Goal: Contribute content

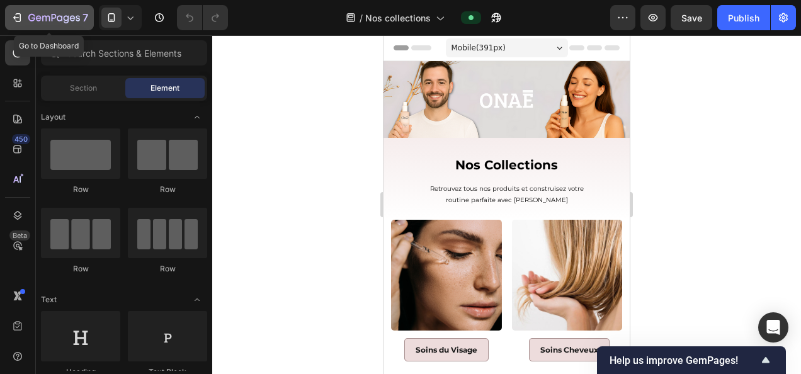
click at [68, 15] on icon "button" at bounding box center [54, 18] width 52 height 11
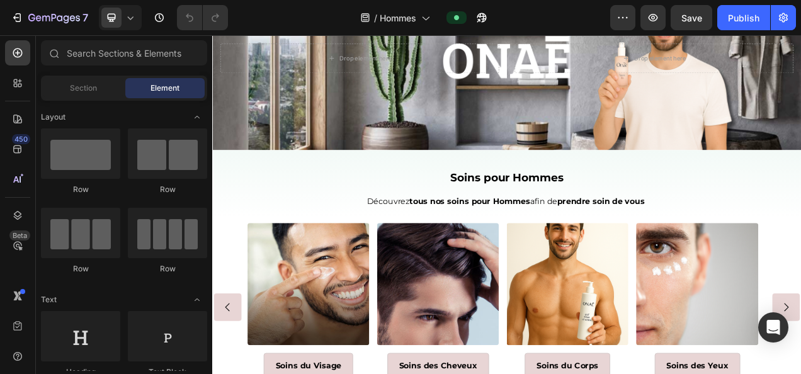
scroll to position [116, 0]
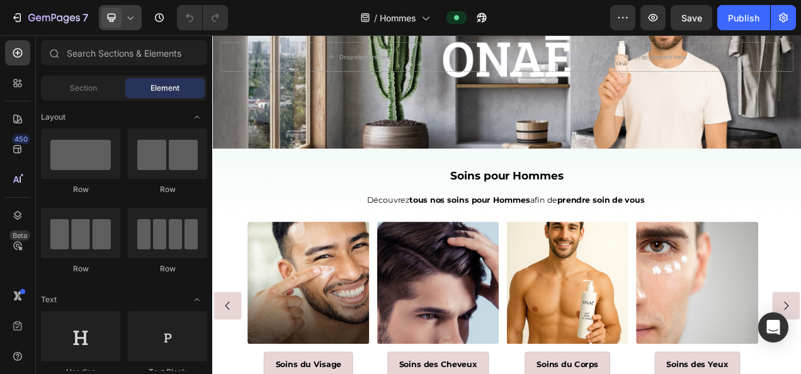
click at [133, 11] on div at bounding box center [120, 17] width 43 height 25
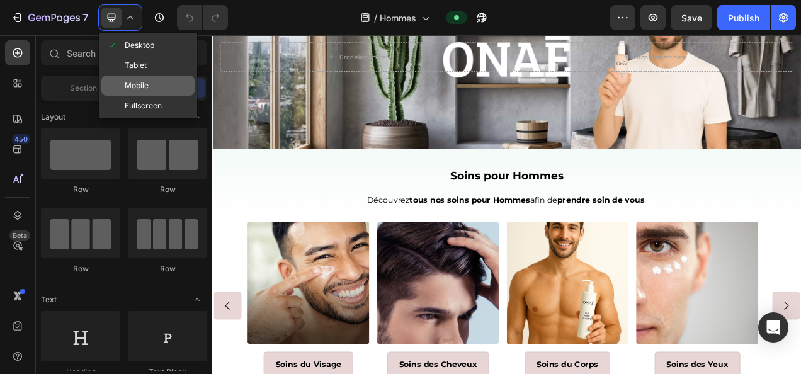
drag, startPoint x: 157, startPoint y: 79, endPoint x: 140, endPoint y: 180, distance: 102.3
click at [157, 79] on div "Mobile" at bounding box center [147, 86] width 93 height 20
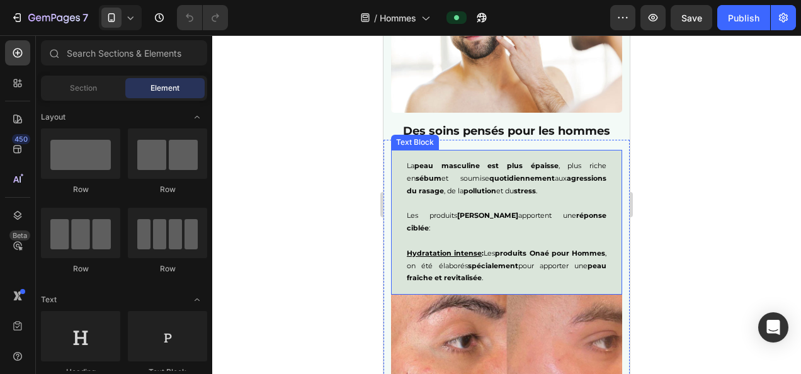
scroll to position [1267, 0]
click at [473, 201] on p "Les produits Onaé Hommes apportent une réponse ciblée :" at bounding box center [507, 215] width 200 height 37
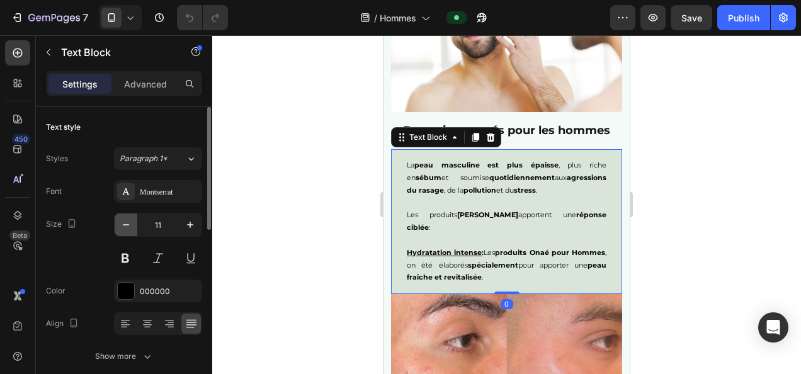
click at [118, 218] on button "button" at bounding box center [126, 224] width 23 height 23
type input "10"
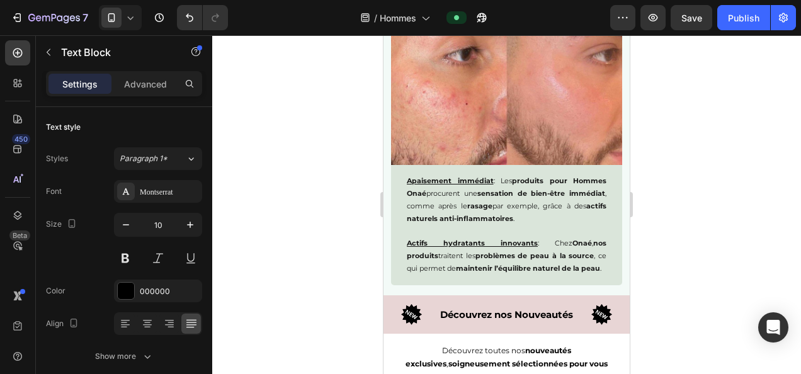
scroll to position [1584, 0]
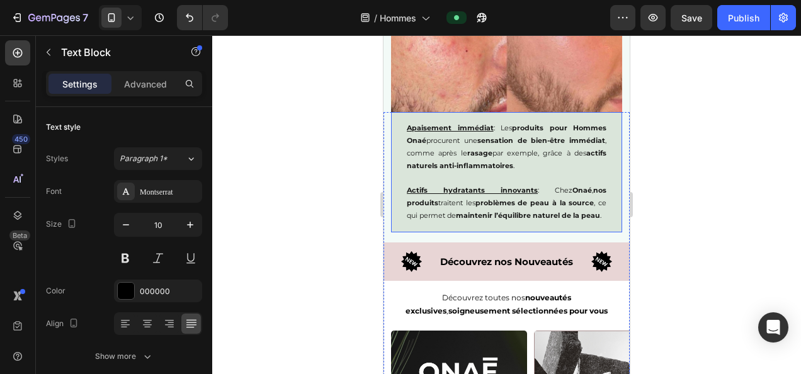
click at [497, 186] on u "Actifs hydratants innovants" at bounding box center [472, 190] width 131 height 9
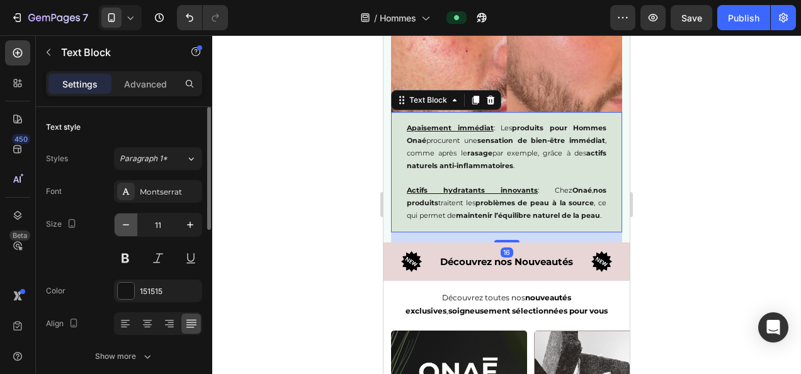
click at [125, 223] on icon "button" at bounding box center [126, 224] width 13 height 13
type input "10"
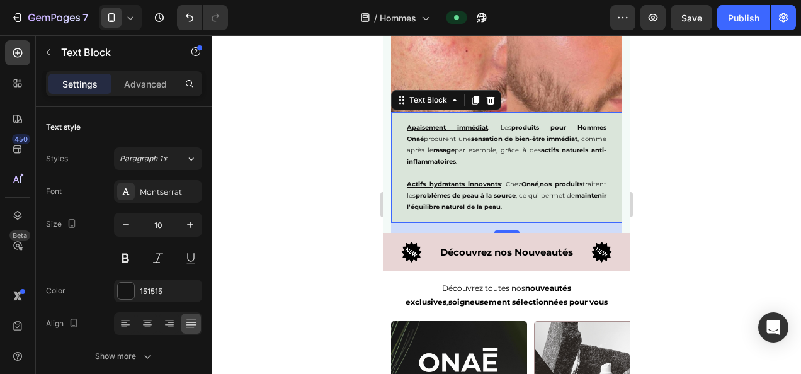
drag, startPoint x: 290, startPoint y: 213, endPoint x: 69, endPoint y: 159, distance: 228.3
click at [290, 213] on div at bounding box center [506, 204] width 589 height 339
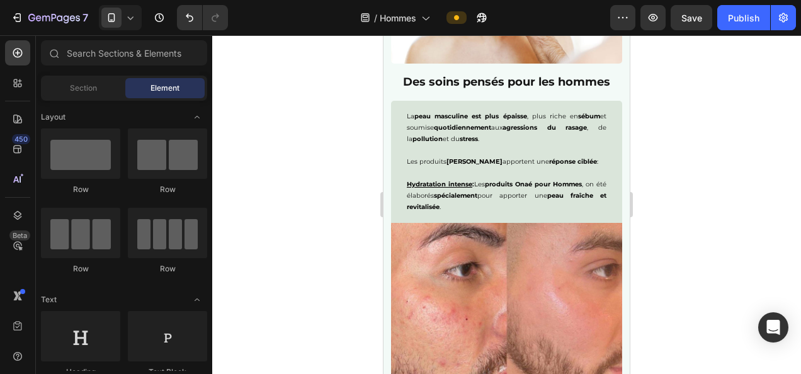
scroll to position [1315, 0]
click at [701, 169] on div at bounding box center [506, 204] width 589 height 339
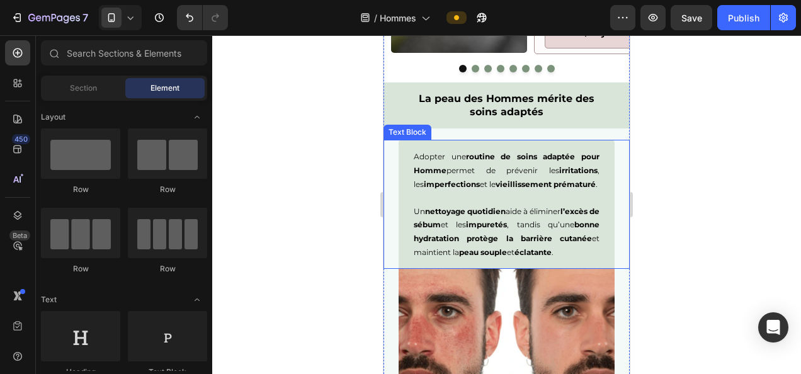
scroll to position [2186, 0]
click at [467, 196] on p at bounding box center [507, 197] width 186 height 14
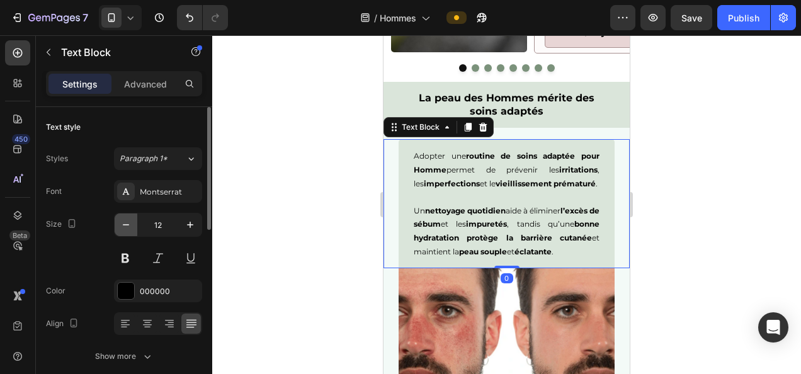
click at [127, 224] on icon "button" at bounding box center [126, 224] width 6 height 1
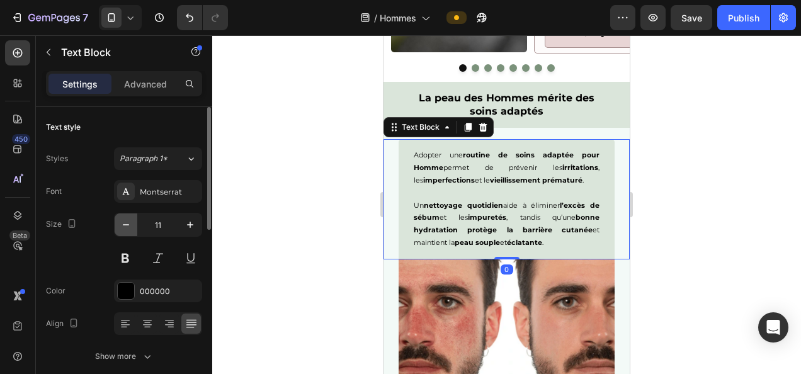
click at [127, 224] on icon "button" at bounding box center [126, 224] width 6 height 1
type input "10"
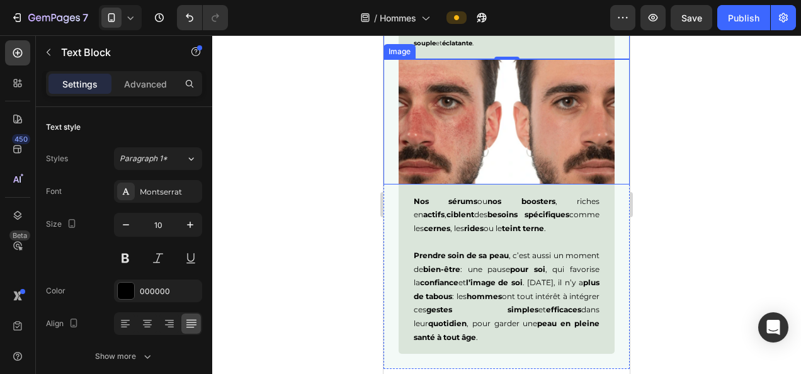
scroll to position [2452, 0]
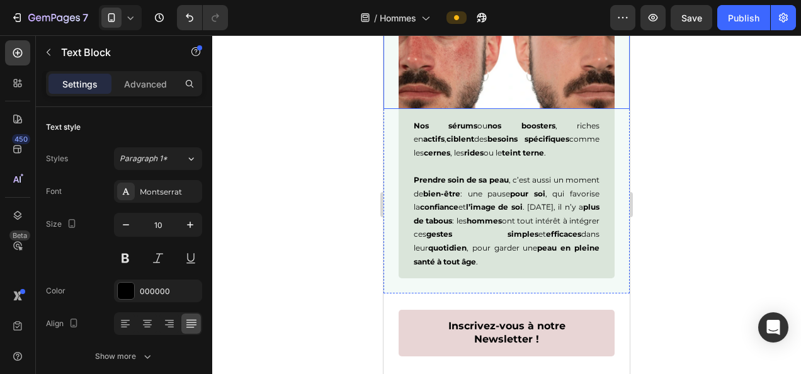
click at [506, 208] on strong "plus de tabous" at bounding box center [507, 213] width 186 height 23
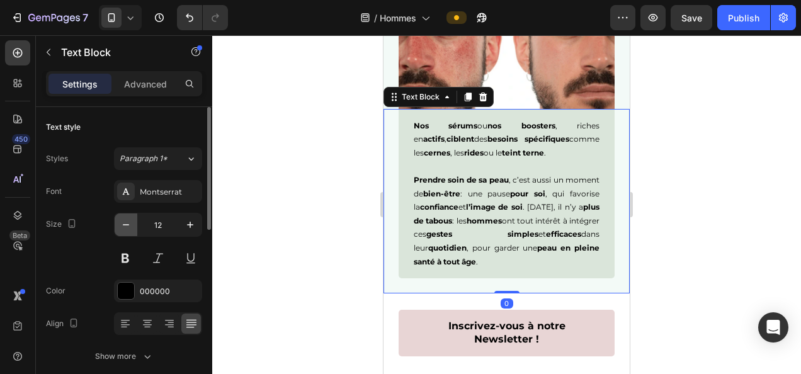
click at [123, 228] on icon "button" at bounding box center [126, 224] width 13 height 13
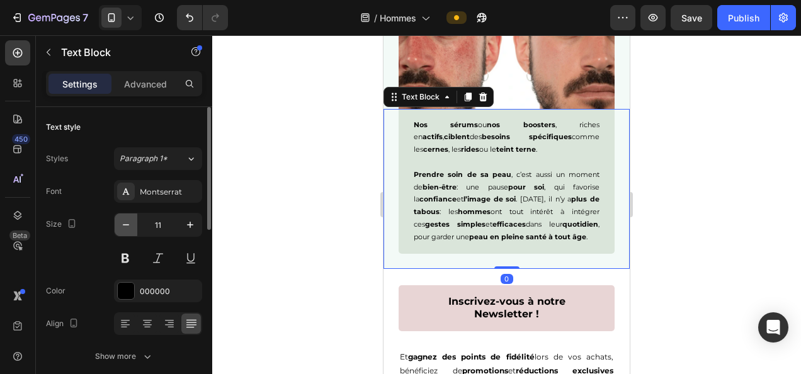
click at [123, 228] on icon "button" at bounding box center [126, 224] width 13 height 13
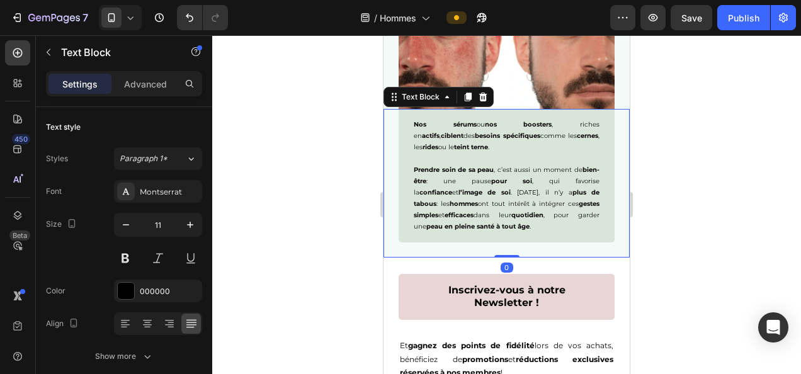
type input "10"
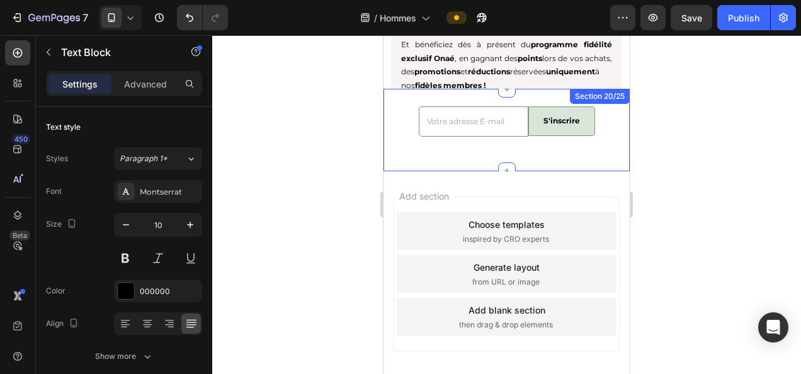
scroll to position [4240, 0]
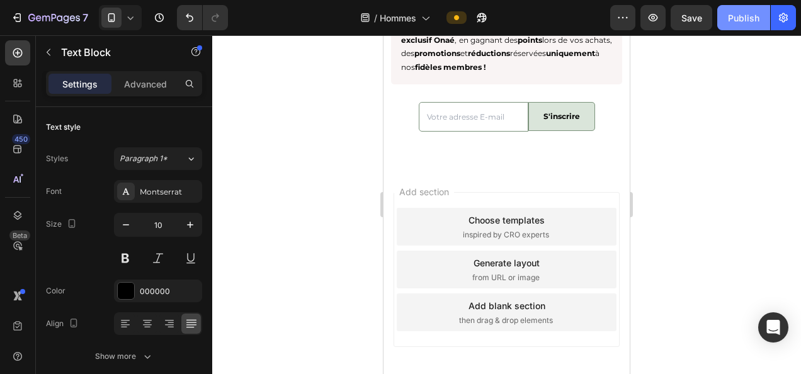
click at [740, 18] on div "Publish" at bounding box center [743, 17] width 31 height 13
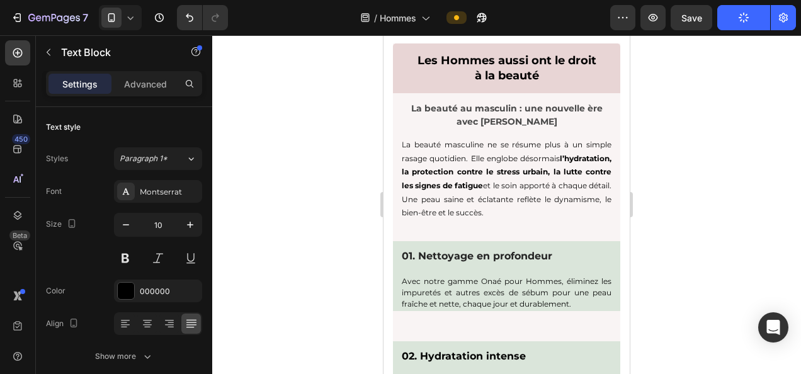
scroll to position [3395, 0]
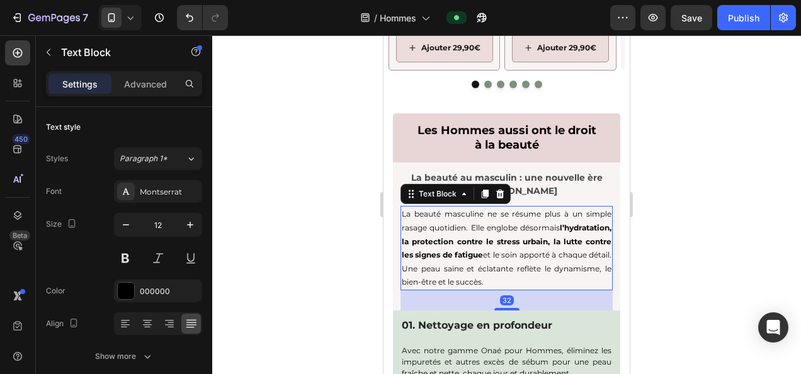
click at [485, 256] on strong "l’hydratation, la protection contre le stress urbain, la lutte contre les signe…" at bounding box center [507, 241] width 210 height 37
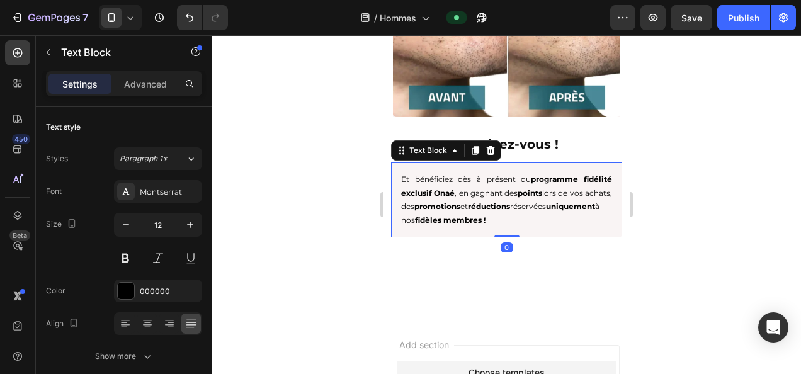
scroll to position [3885, 0]
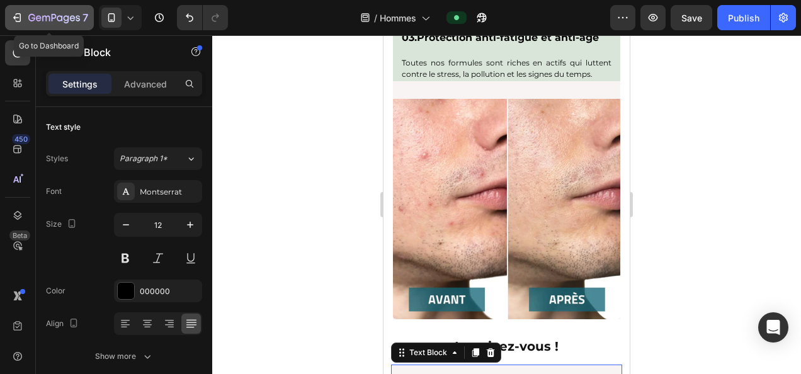
click at [43, 15] on icon "button" at bounding box center [54, 18] width 52 height 11
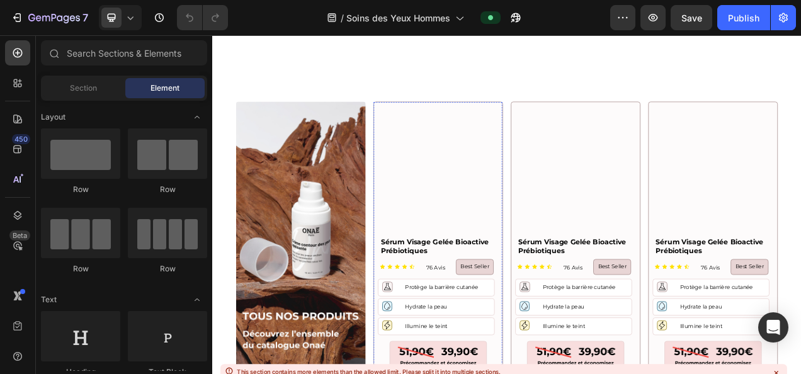
scroll to position [1209, 0]
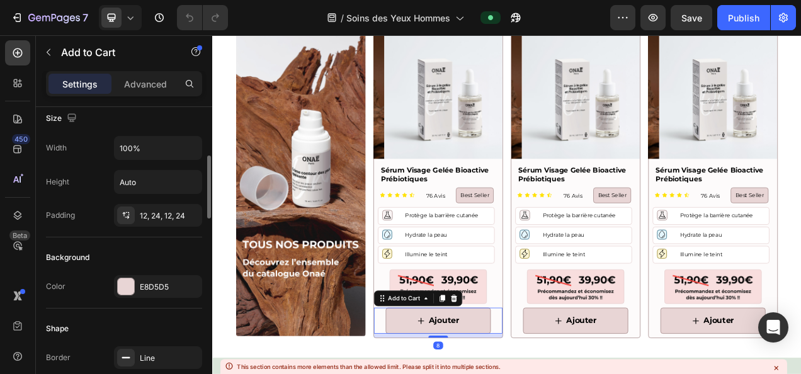
scroll to position [194, 0]
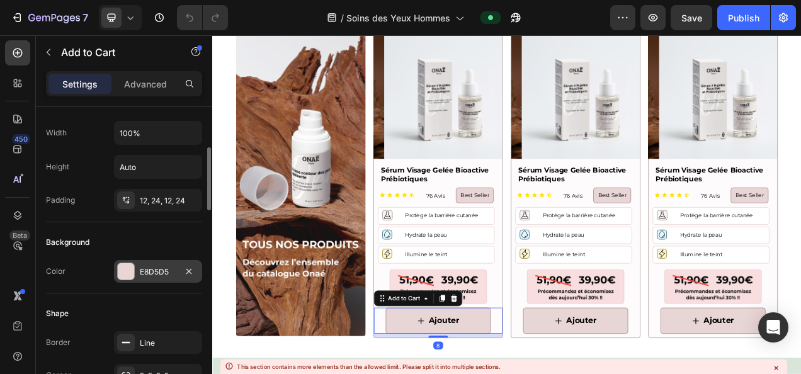
click at [156, 266] on div "E8D5D5" at bounding box center [158, 271] width 37 height 11
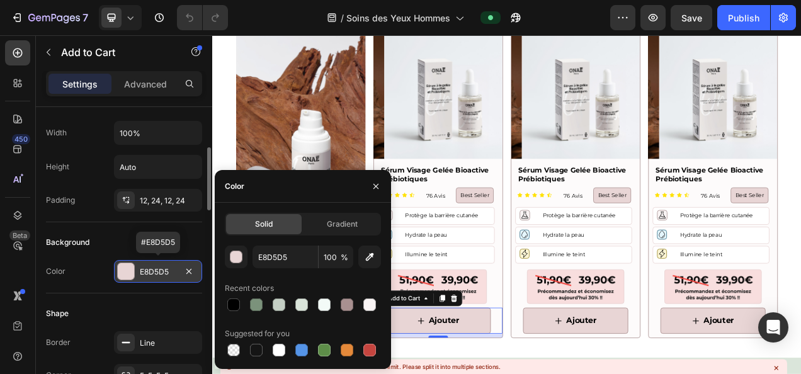
click at [156, 266] on div "E8D5D5" at bounding box center [158, 271] width 37 height 11
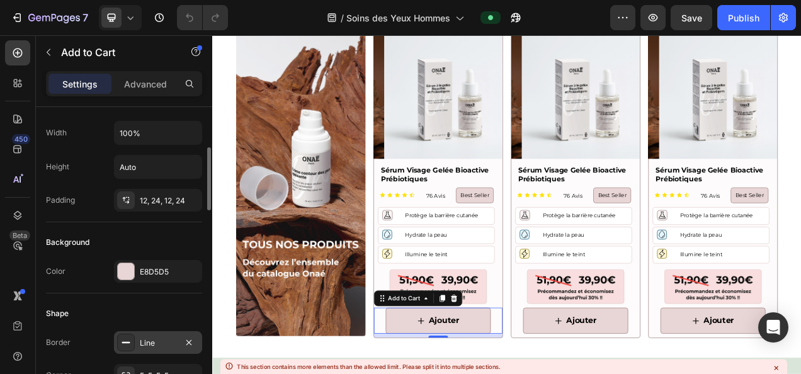
click at [161, 339] on div "Line" at bounding box center [158, 342] width 37 height 11
click at [149, 287] on div "Background Color E8D5D5" at bounding box center [124, 257] width 156 height 71
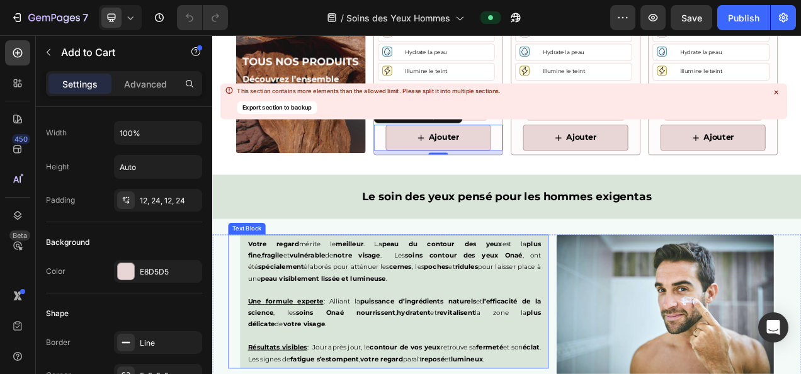
scroll to position [1570, 0]
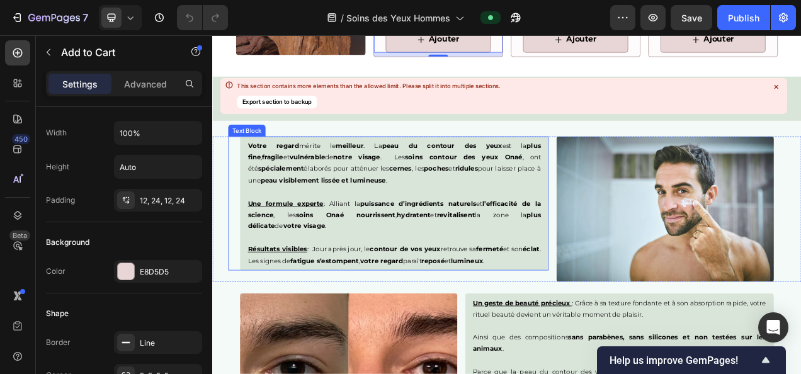
click at [387, 244] on p "Une formule experte : Alliant la puissance d’ingrédients naturels et l’efficaci…" at bounding box center [446, 266] width 376 height 44
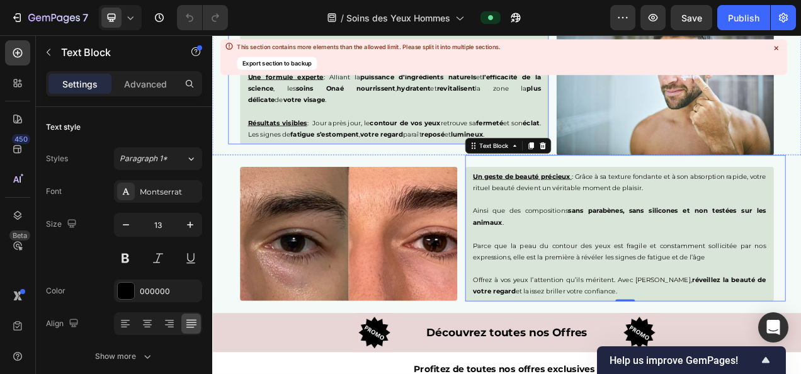
scroll to position [1616, 0]
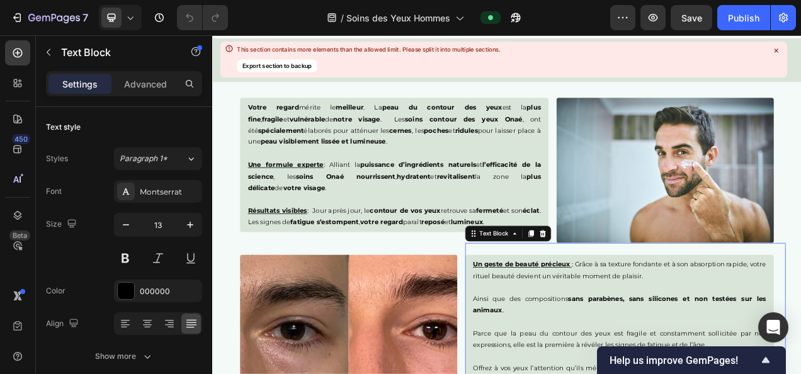
click at [547, 328] on u "Un geste de beauté précieux" at bounding box center [609, 329] width 125 height 10
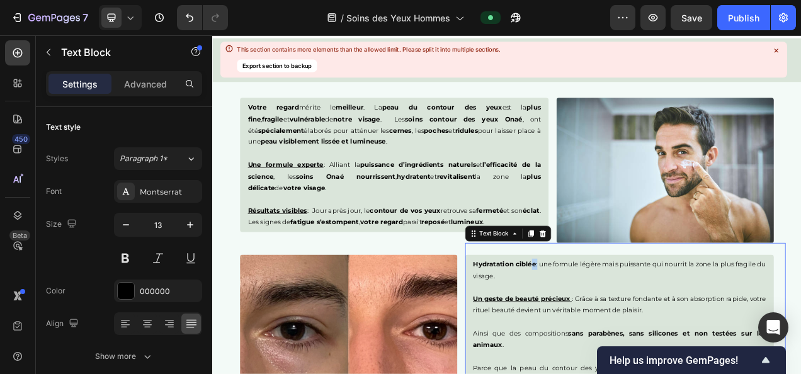
drag, startPoint x: 624, startPoint y: 328, endPoint x: 615, endPoint y: 328, distance: 9.4
click at [615, 328] on p "Hydratation ciblée : une formule légère mais puissante qui nourrit la zone la p…" at bounding box center [735, 337] width 376 height 30
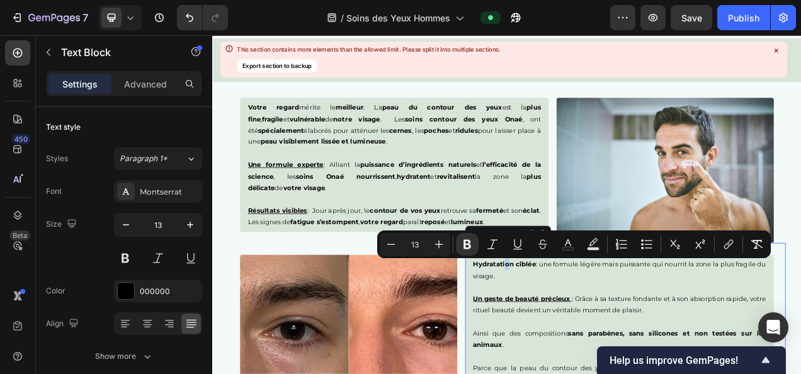
click at [583, 332] on strong "Hydratation ciblée" at bounding box center [587, 329] width 81 height 10
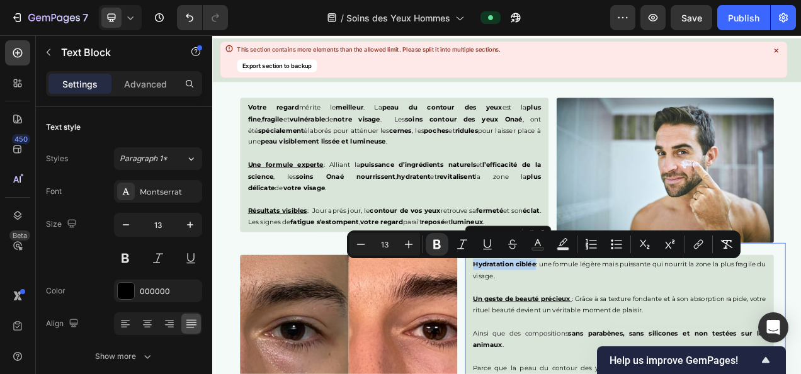
drag, startPoint x: 542, startPoint y: 326, endPoint x: 620, endPoint y: 332, distance: 78.3
click at [620, 332] on strong "Hydratation ciblée" at bounding box center [587, 329] width 81 height 10
drag, startPoint x: 492, startPoint y: 248, endPoint x: 456, endPoint y: 333, distance: 92.5
click at [492, 248] on icon "Editor contextual toolbar" at bounding box center [487, 244] width 13 height 13
click at [669, 368] on u "Un geste de beauté précieux" at bounding box center [609, 373] width 125 height 10
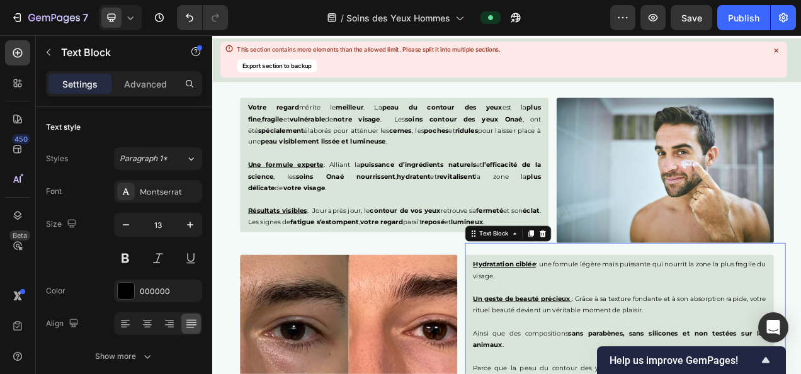
click at [657, 327] on p "Hydratation ciblée : une formule légère mais puissante qui nourrit la zone la p…" at bounding box center [735, 337] width 376 height 30
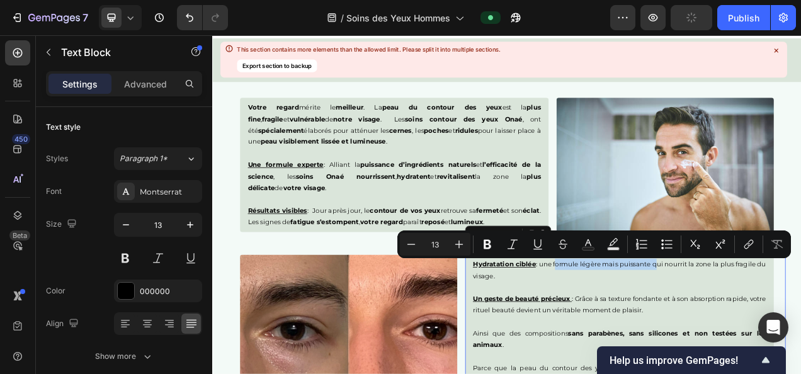
drag, startPoint x: 648, startPoint y: 325, endPoint x: 779, endPoint y: 332, distance: 131.8
click at [779, 332] on p "Hydratation ciblée : une formule légère mais puissante qui nourrit la zone la p…" at bounding box center [735, 337] width 376 height 30
drag, startPoint x: 489, startPoint y: 246, endPoint x: 602, endPoint y: 326, distance: 138.6
click at [489, 246] on icon "Editor contextual toolbar" at bounding box center [488, 244] width 8 height 9
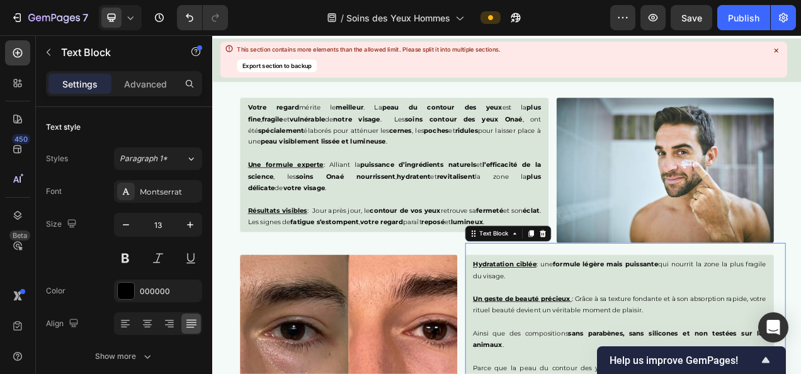
click at [800, 326] on p "Hydratation ciblée : une formule légère mais puissante qui nourrit la zone la p…" at bounding box center [735, 337] width 376 height 30
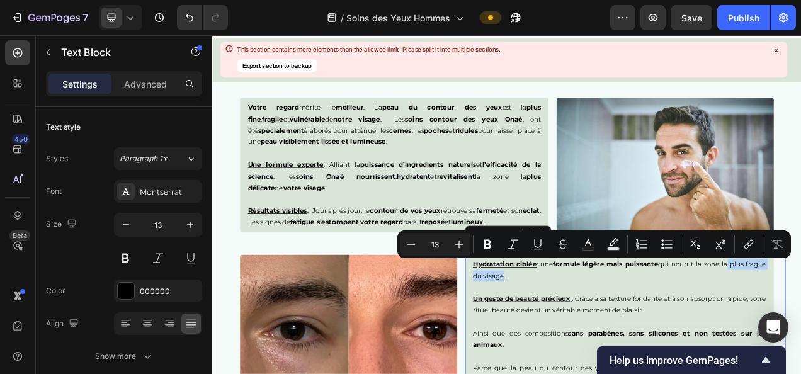
drag, startPoint x: 865, startPoint y: 329, endPoint x: 582, endPoint y: 348, distance: 283.9
click at [582, 348] on p "Hydratation ciblée : une formule légère mais puissante qui nourrit la zone la p…" at bounding box center [735, 337] width 376 height 30
click at [486, 244] on icon "Editor contextual toolbar" at bounding box center [488, 244] width 8 height 9
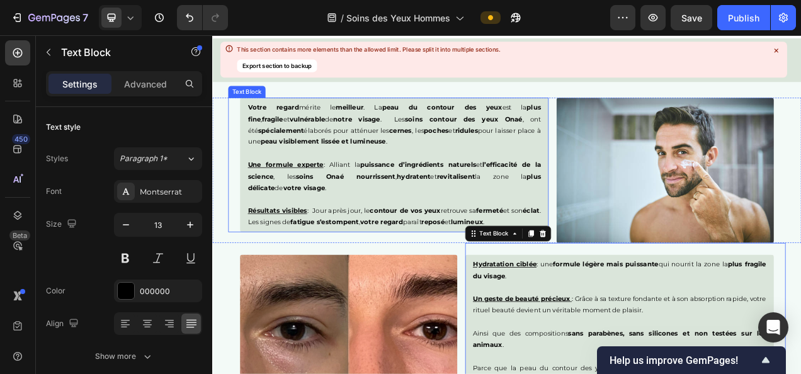
click at [569, 212] on strong "plus délicate" at bounding box center [446, 223] width 376 height 25
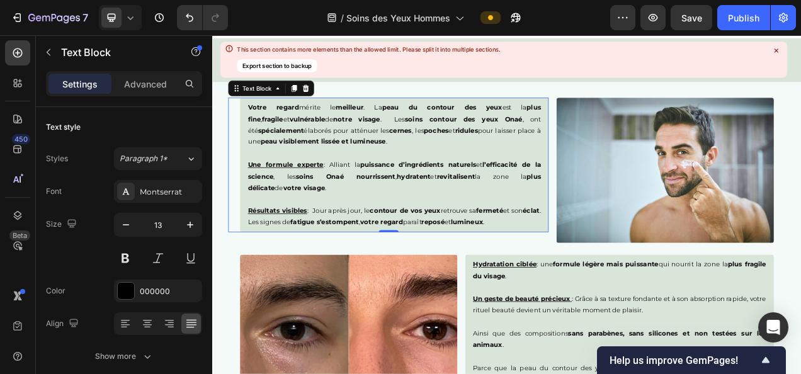
scroll to position [1774, 0]
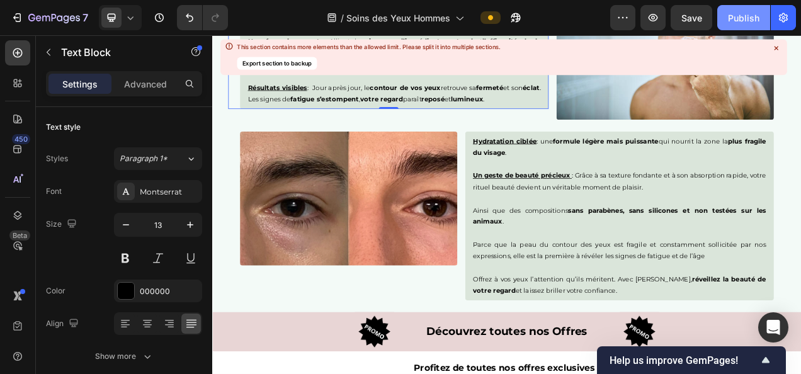
click at [738, 11] on div "Publish" at bounding box center [743, 17] width 31 height 13
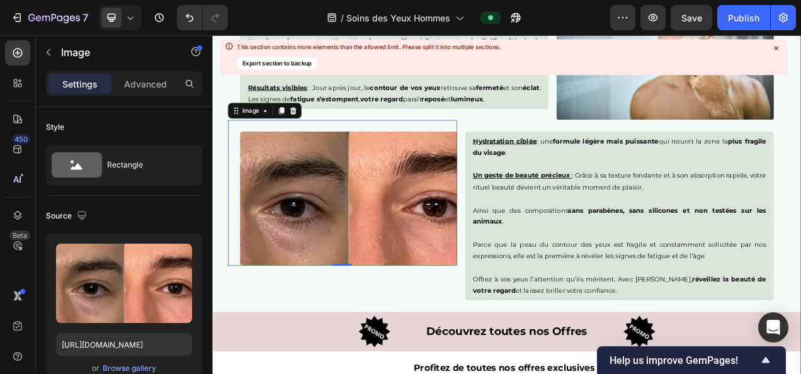
click at [734, 363] on p "Offrez à vos yeux l’attention qu’ils méritent. Avec Onaé, réveillez la beauté d…" at bounding box center [735, 356] width 376 height 30
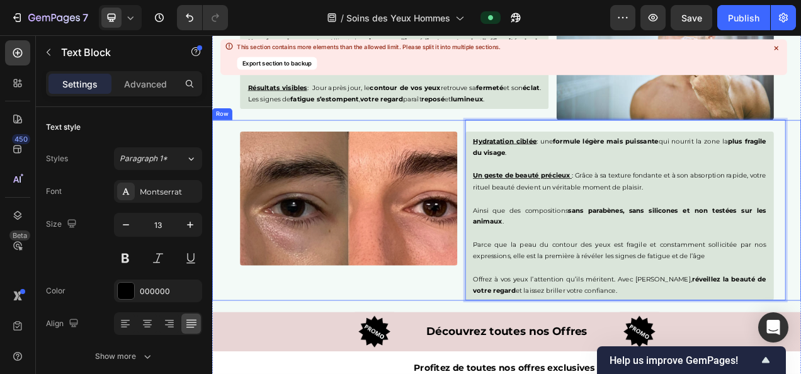
drag, startPoint x: 717, startPoint y: 361, endPoint x: 516, endPoint y: 349, distance: 200.6
click at [516, 349] on div "Image Hydratation ciblée : une formule légère mais puissante qui nourrit la zon…" at bounding box center [590, 260] width 756 height 232
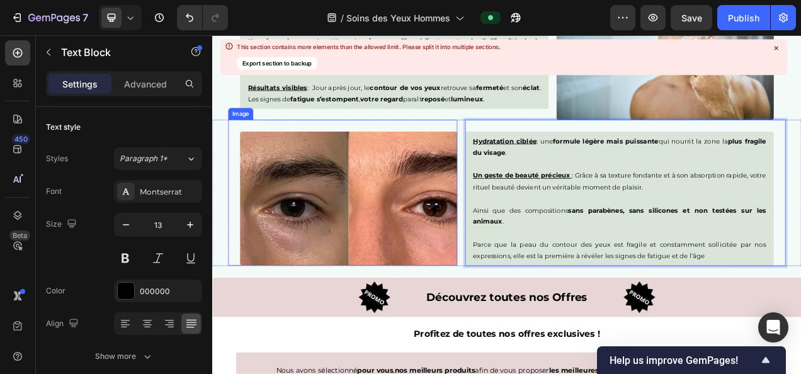
click at [283, 162] on img at bounding box center [386, 245] width 279 height 172
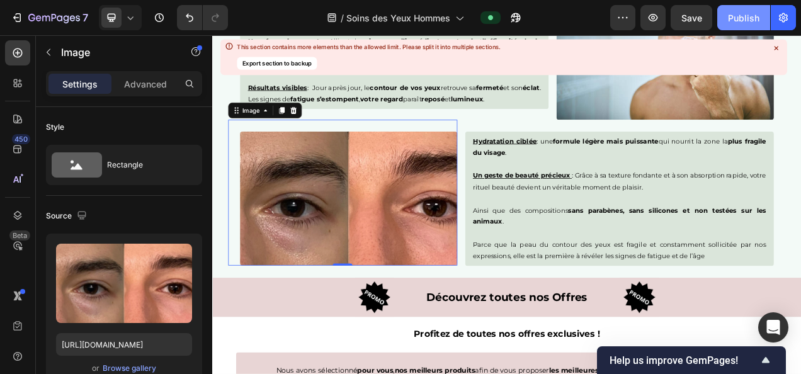
click at [729, 16] on div "Publish" at bounding box center [743, 17] width 31 height 13
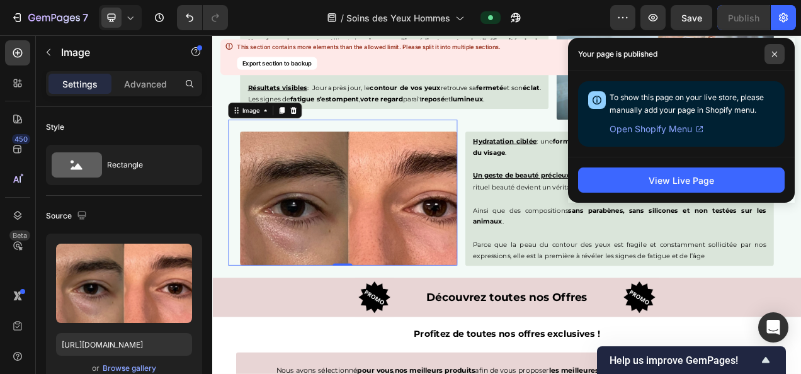
click at [774, 52] on icon at bounding box center [774, 54] width 6 height 6
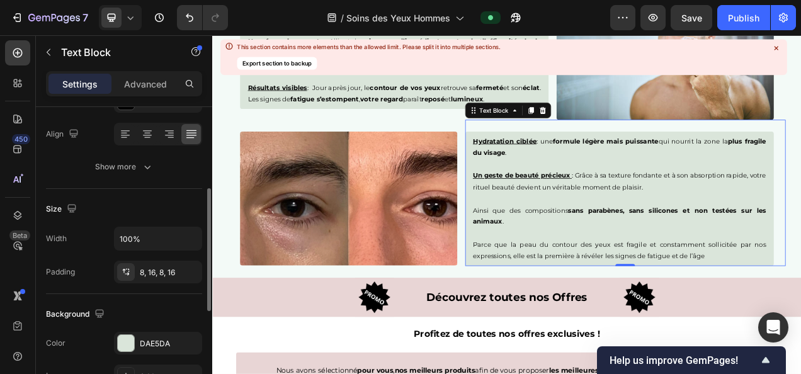
scroll to position [194, 0]
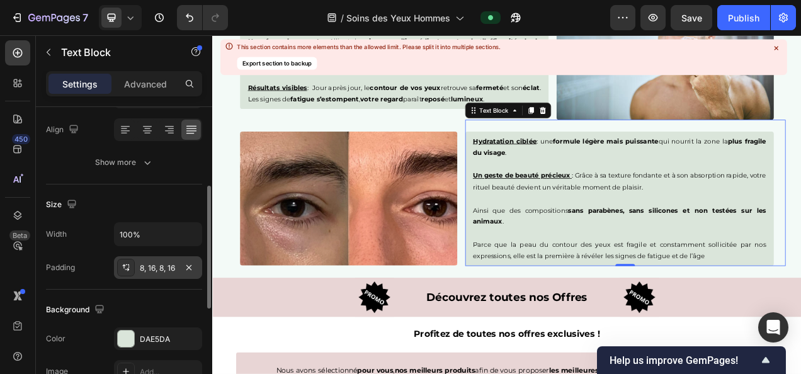
click at [156, 259] on div "8, 16, 8, 16" at bounding box center [158, 267] width 88 height 23
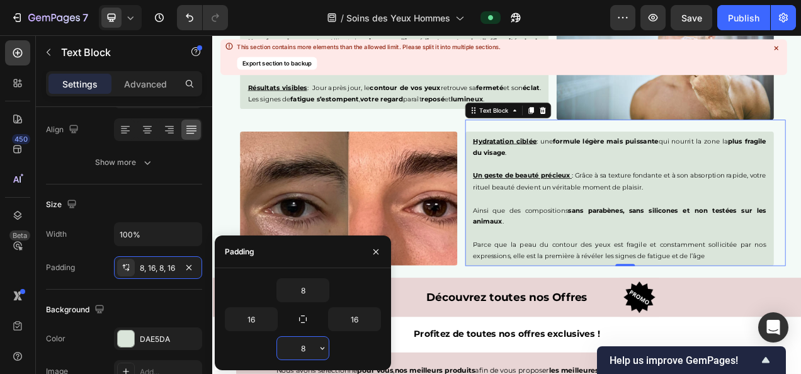
click at [300, 351] on input "8" at bounding box center [303, 348] width 52 height 23
click at [743, 14] on div "Publish" at bounding box center [743, 17] width 31 height 13
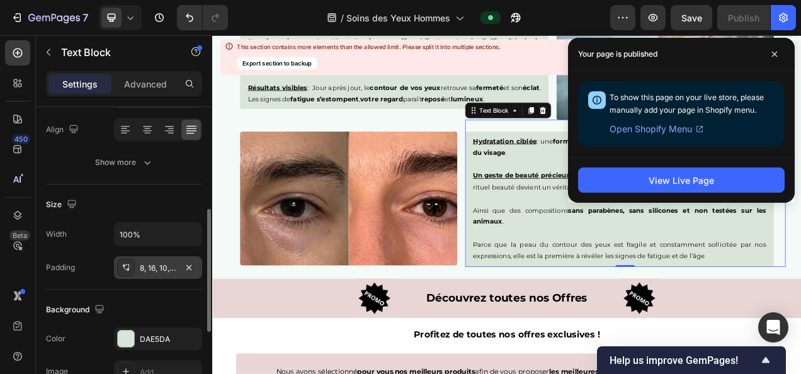
scroll to position [222, 0]
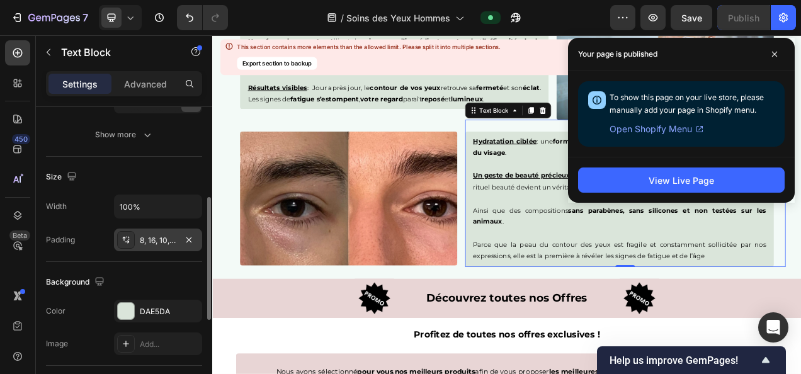
click at [156, 246] on div "8, 16, 10, 16" at bounding box center [158, 240] width 88 height 23
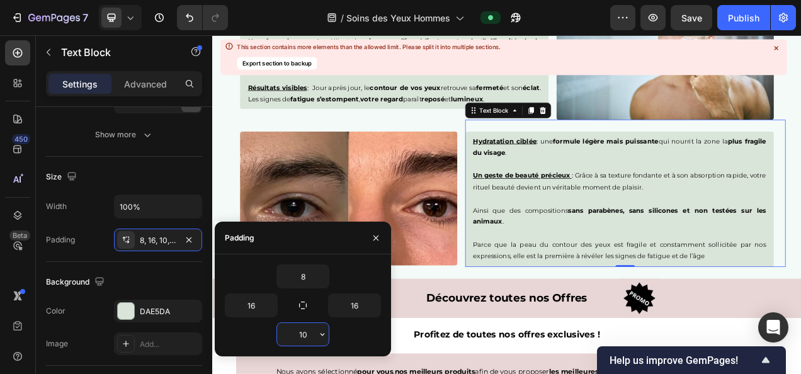
click at [310, 330] on input "10" at bounding box center [303, 334] width 52 height 23
type input "9"
click at [726, 13] on button "Publish" at bounding box center [743, 17] width 53 height 25
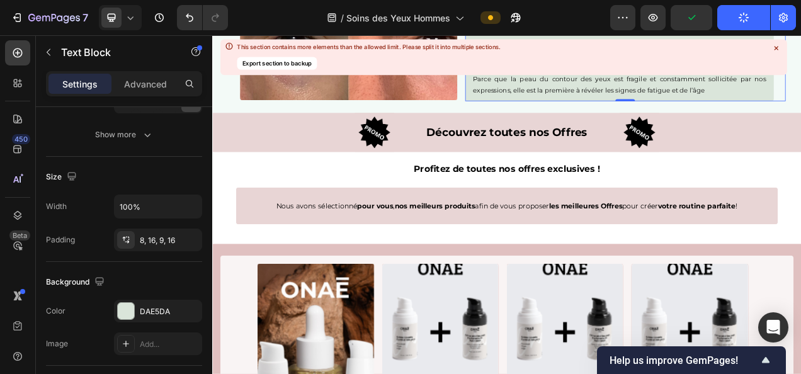
scroll to position [1997, 0]
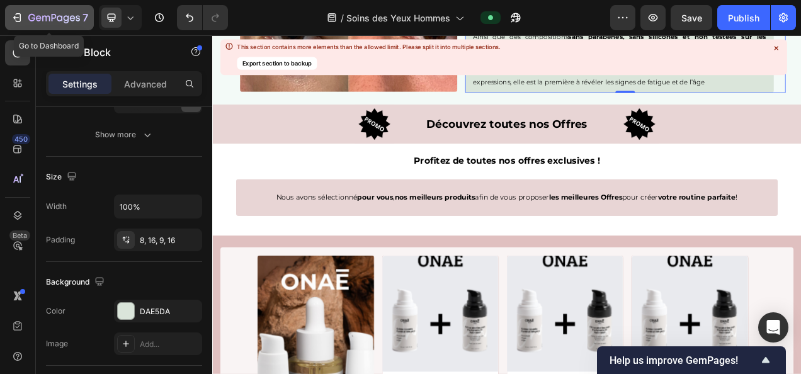
click at [65, 16] on icon "button" at bounding box center [67, 19] width 6 height 8
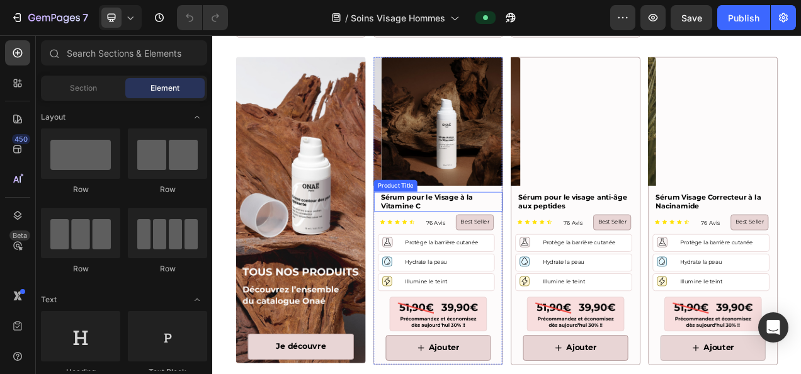
scroll to position [1014, 0]
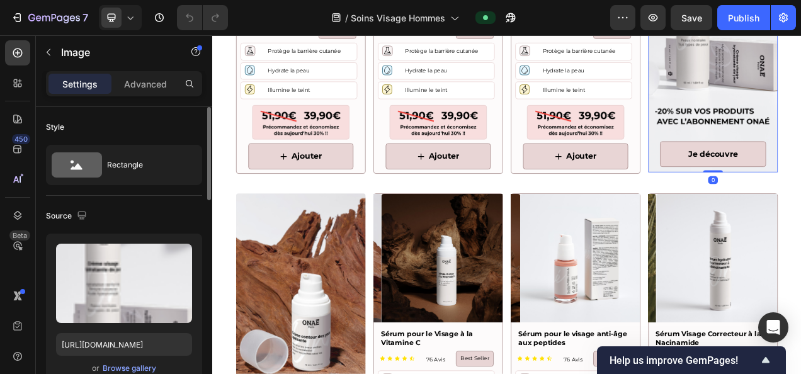
scroll to position [102, 0]
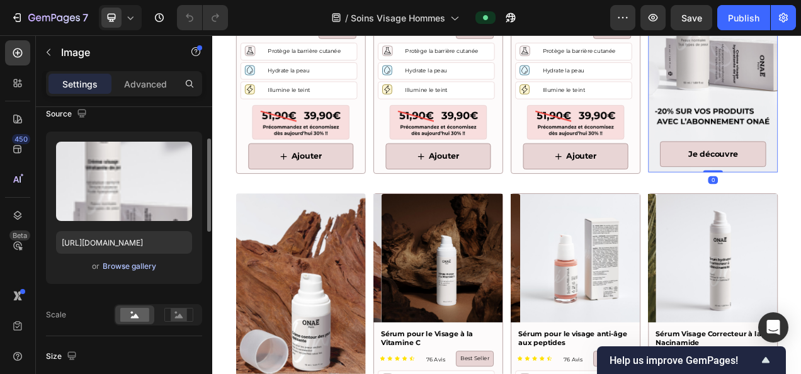
click at [122, 262] on div "Browse gallery" at bounding box center [130, 266] width 54 height 11
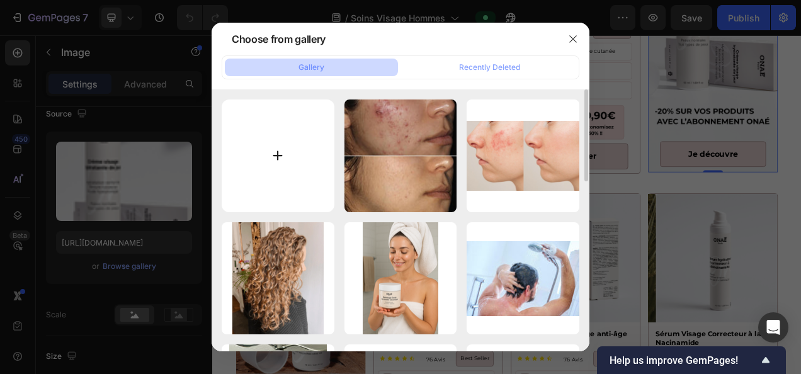
click at [272, 156] on input "file" at bounding box center [278, 155] width 113 height 113
type input "C:\fakepath\-20% sur vos produits avec l’abonnement onaé (25).png"
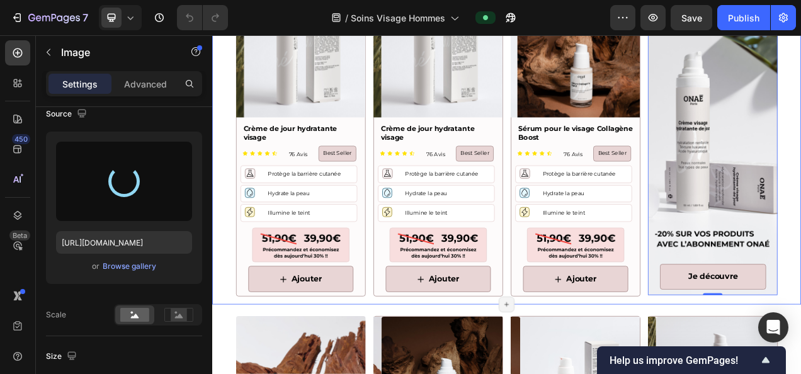
scroll to position [854, 0]
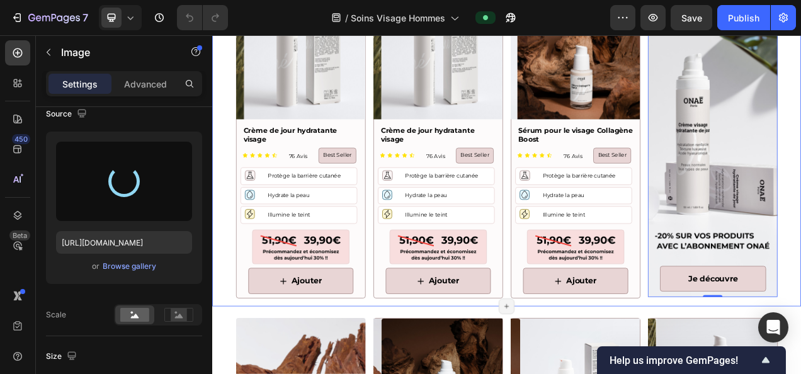
type input "[URL][DOMAIN_NAME]"
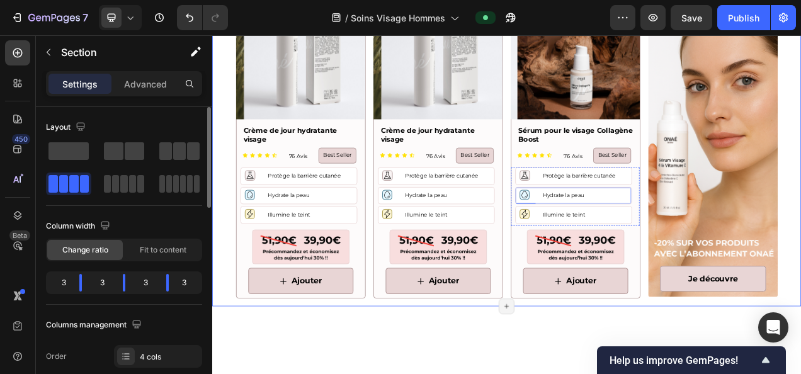
scroll to position [766, 0]
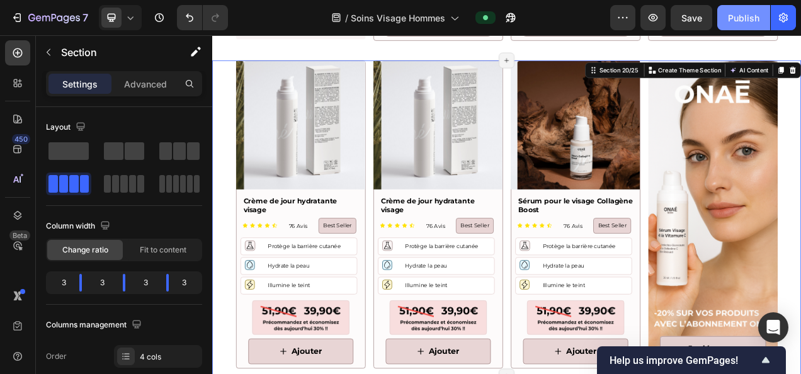
click at [744, 20] on div "Publish" at bounding box center [743, 17] width 31 height 13
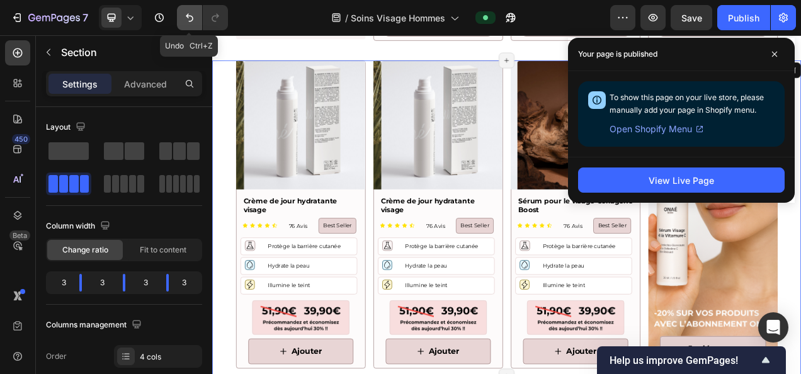
click at [186, 13] on icon "Undo/Redo" at bounding box center [189, 17] width 13 height 13
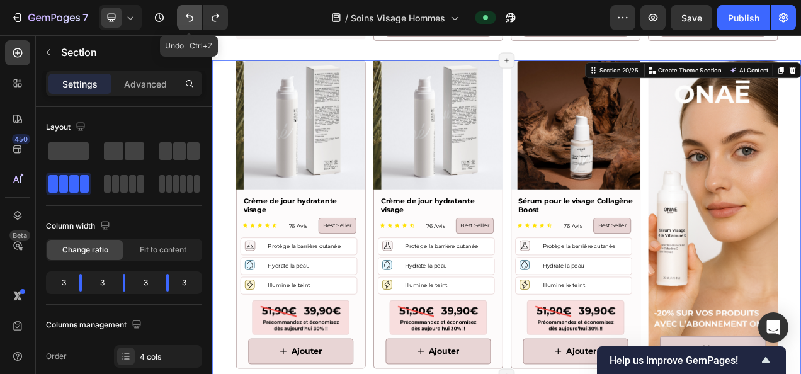
click at [186, 13] on icon "Undo/Redo" at bounding box center [189, 17] width 13 height 13
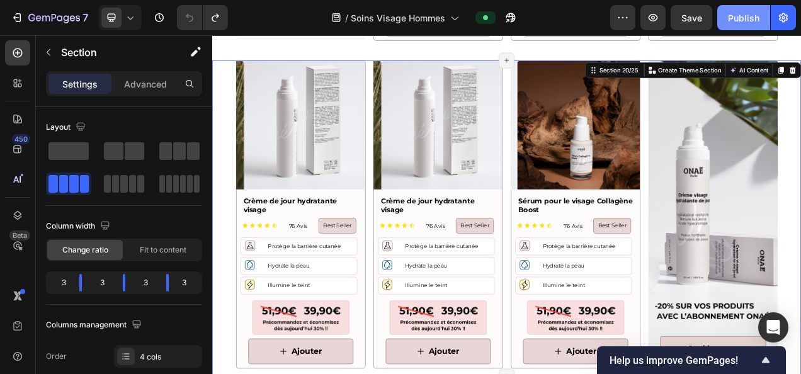
click at [733, 11] on div "Publish" at bounding box center [743, 17] width 31 height 13
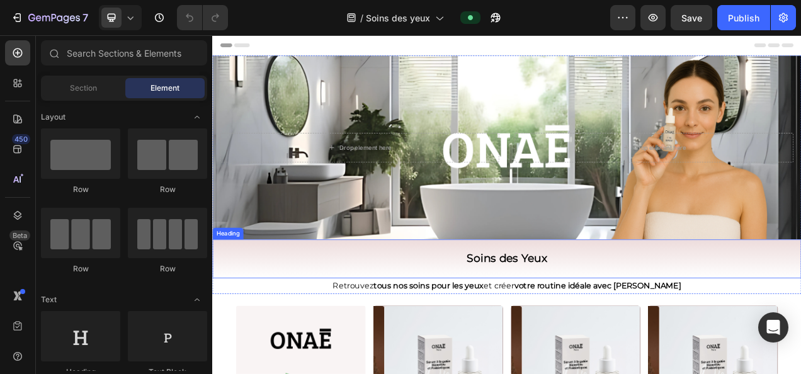
click at [241, 315] on h2 "Soins des Yeux" at bounding box center [590, 322] width 756 height 50
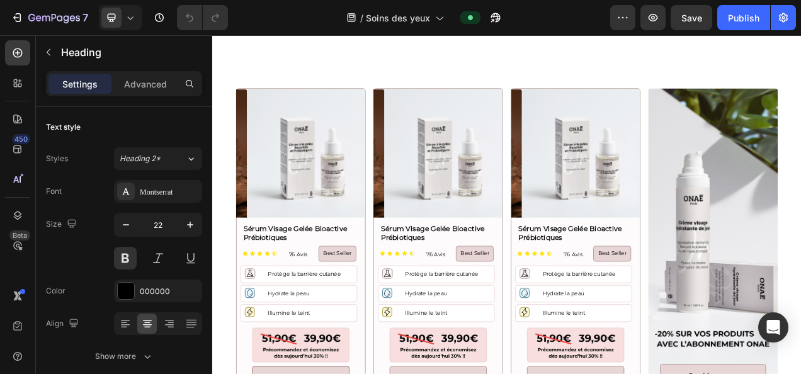
scroll to position [768, 0]
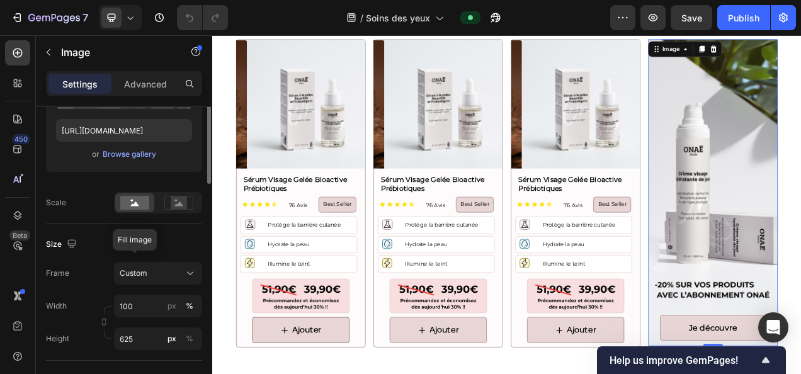
scroll to position [253, 0]
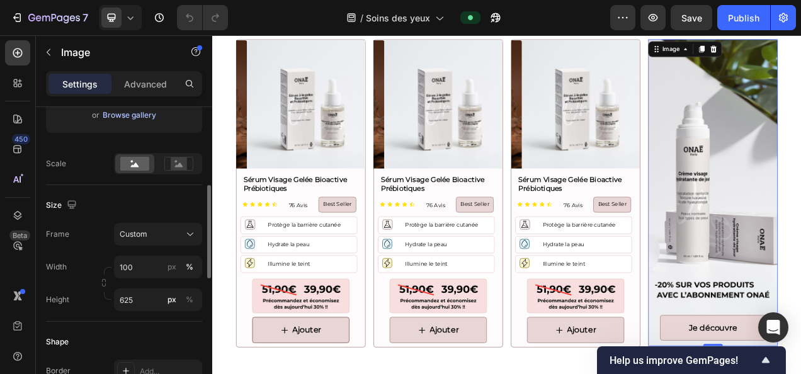
click at [135, 120] on div "Browse gallery" at bounding box center [130, 115] width 54 height 11
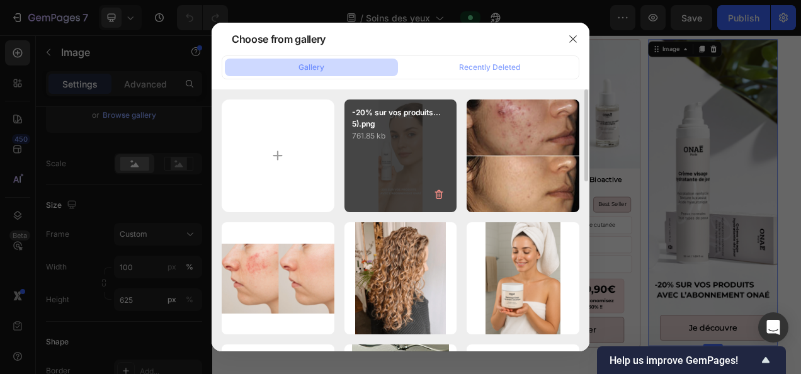
click at [396, 150] on div "-20% sur vos produits...5).png 761.85 kb" at bounding box center [400, 155] width 113 height 113
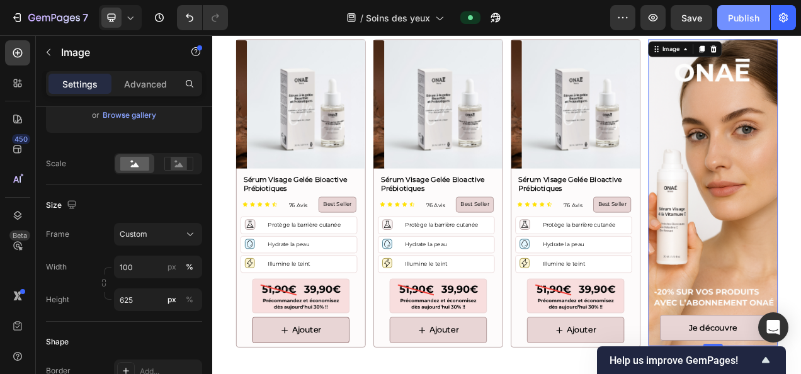
click at [736, 14] on div "Publish" at bounding box center [743, 17] width 31 height 13
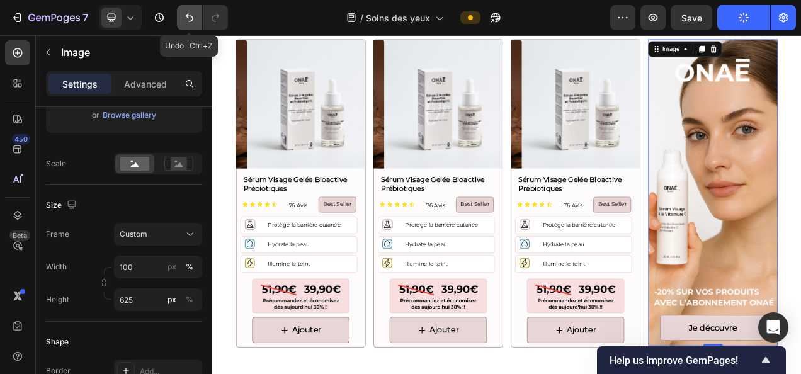
click at [190, 18] on icon "Undo/Redo" at bounding box center [189, 17] width 13 height 13
type input "[URL][DOMAIN_NAME]"
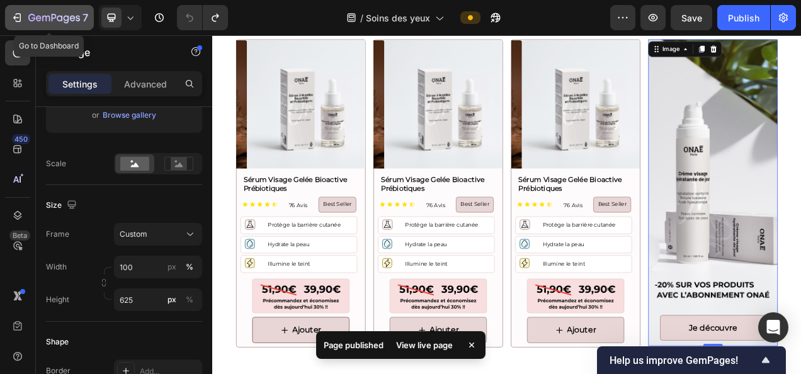
click at [65, 18] on icon "button" at bounding box center [54, 18] width 52 height 11
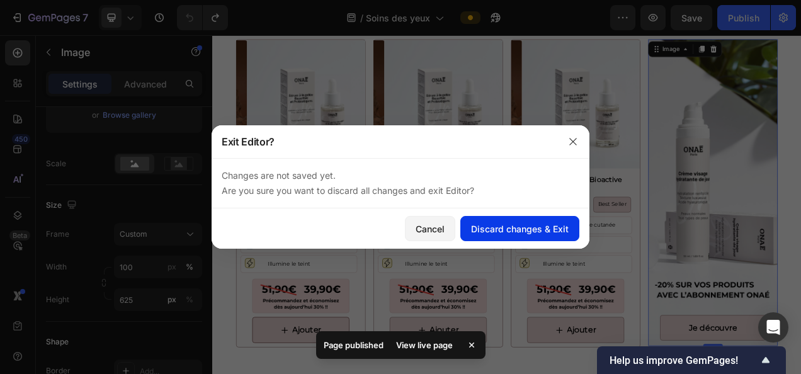
click at [483, 231] on div "Discard changes & Exit" at bounding box center [520, 228] width 98 height 13
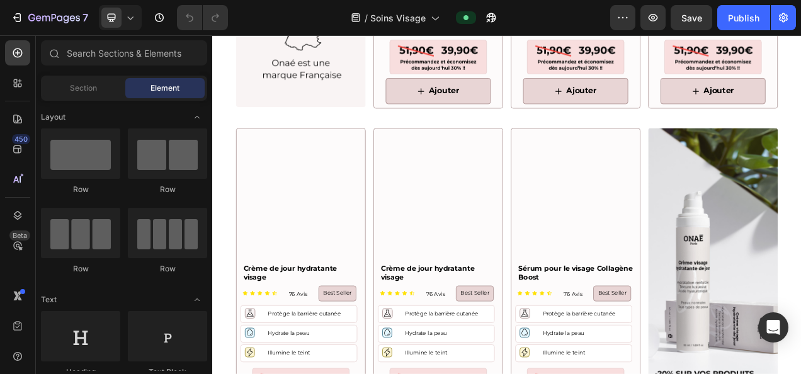
scroll to position [778, 0]
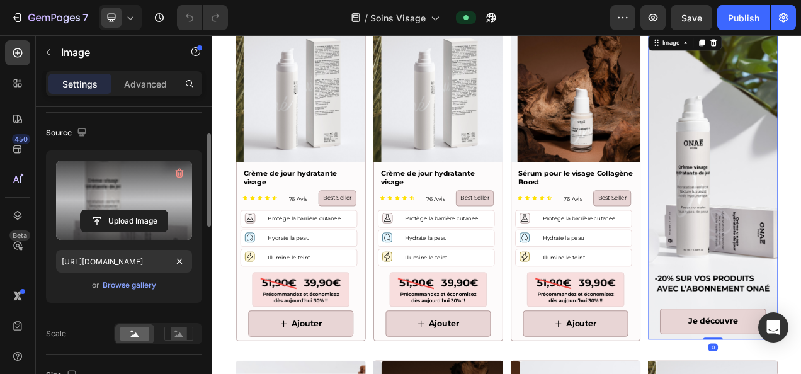
scroll to position [84, 0]
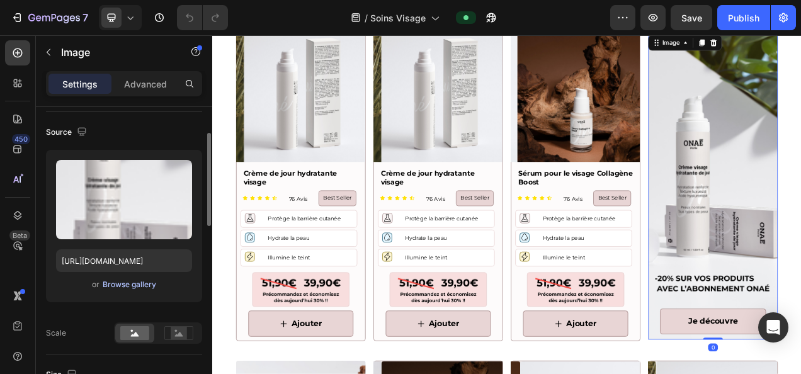
click at [132, 283] on div "Browse gallery" at bounding box center [130, 284] width 54 height 11
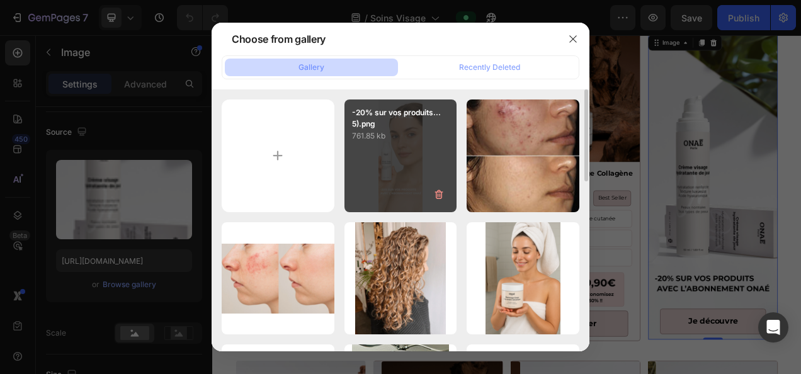
click at [371, 174] on div "-20% sur vos produits...5).png 761.85 kb" at bounding box center [400, 155] width 113 height 113
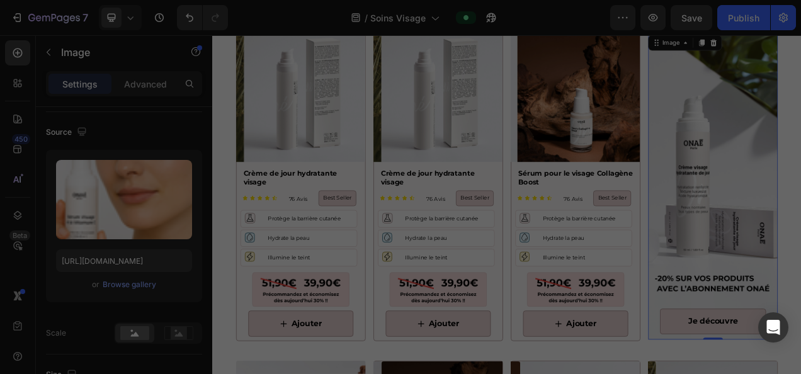
type input "[URL][DOMAIN_NAME]"
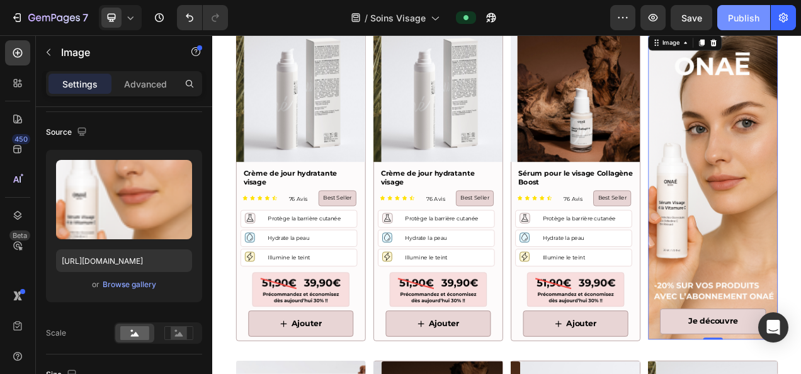
click at [751, 11] on div "Publish" at bounding box center [743, 17] width 31 height 13
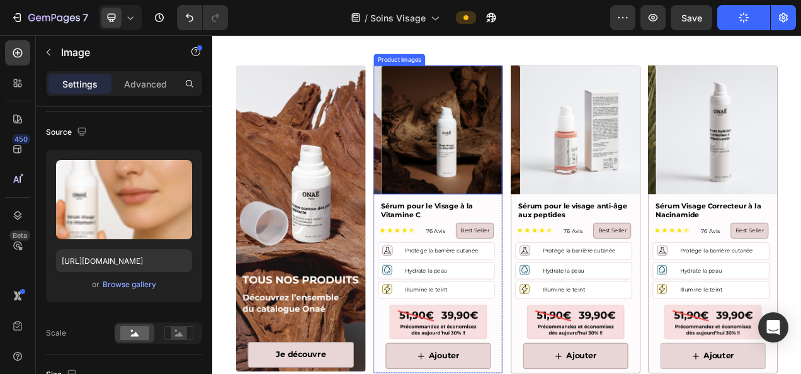
scroll to position [1161, 0]
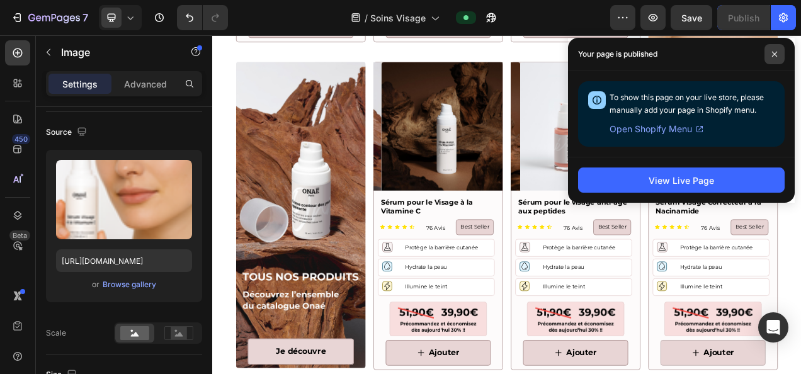
click at [771, 55] on icon at bounding box center [774, 54] width 6 height 6
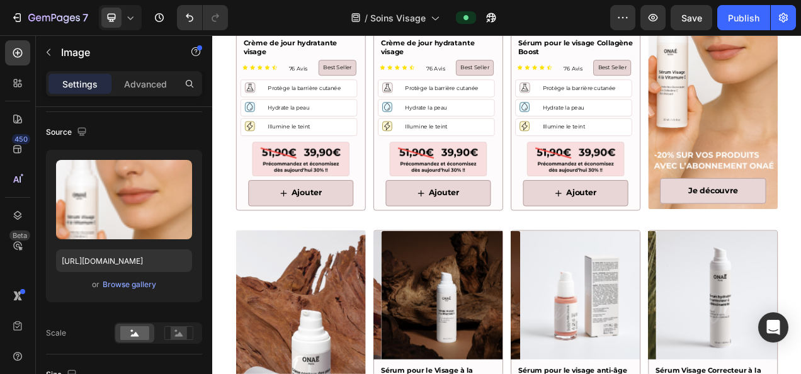
scroll to position [852, 0]
